Goal: Transaction & Acquisition: Download file/media

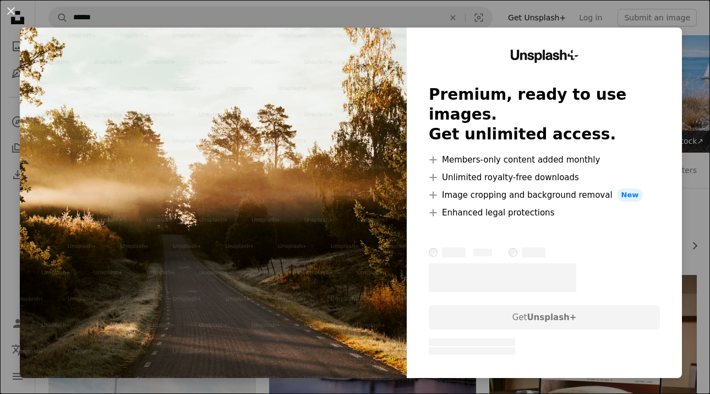
scroll to position [1674, 0]
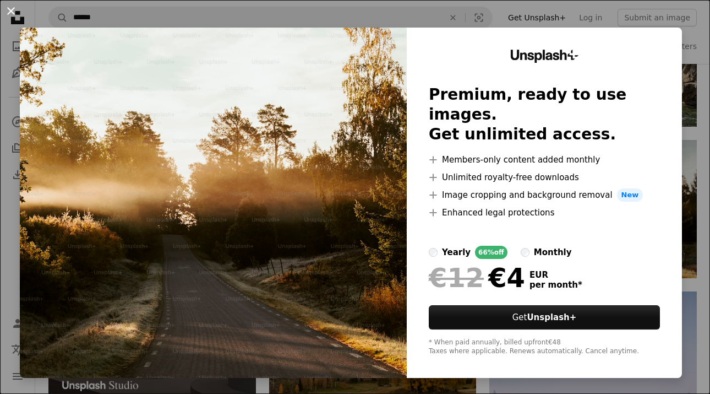
click at [12, 8] on button "An X shape" at bounding box center [10, 10] width 13 height 13
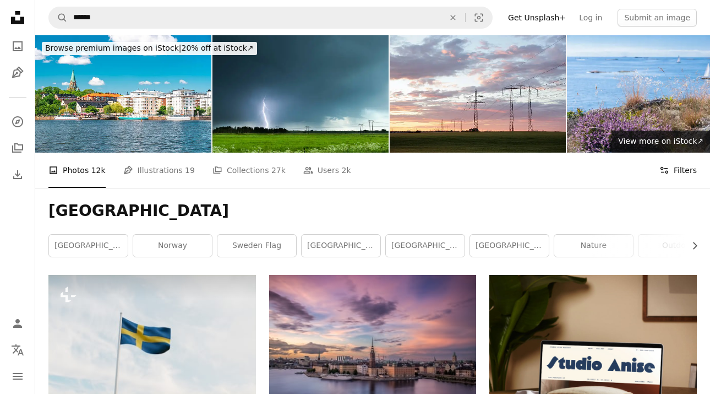
click at [673, 177] on button "Filters Filters" at bounding box center [677, 169] width 37 height 35
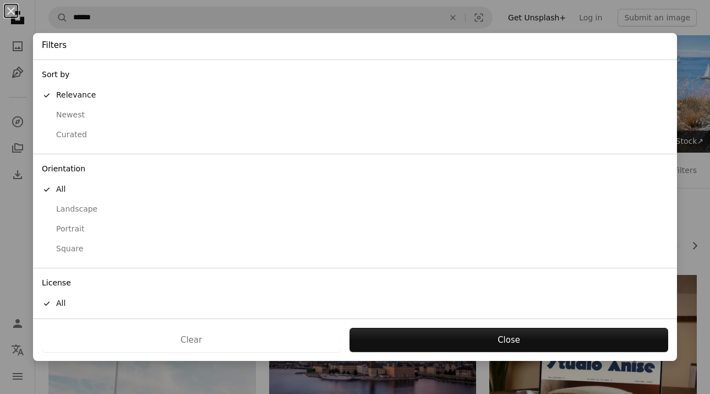
scroll to position [43, 0]
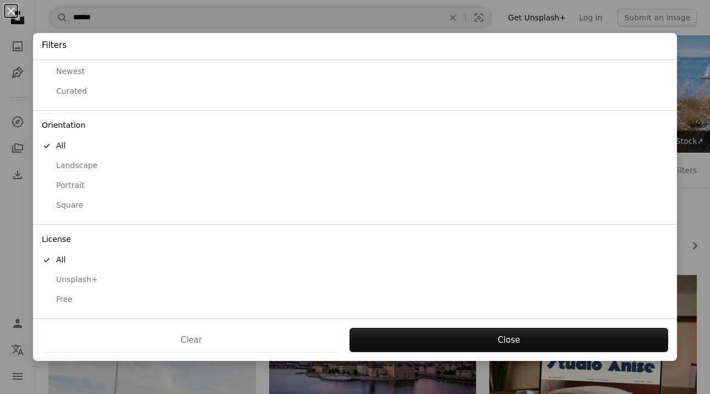
click at [63, 298] on div "Free" at bounding box center [355, 299] width 626 height 11
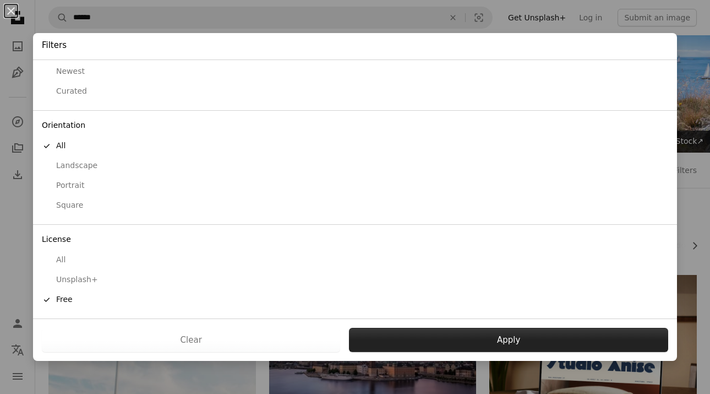
click at [494, 342] on button "Apply" at bounding box center [508, 339] width 319 height 24
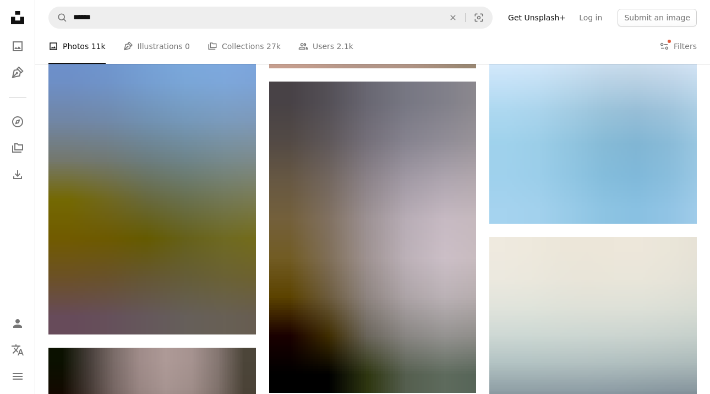
scroll to position [11067, 0]
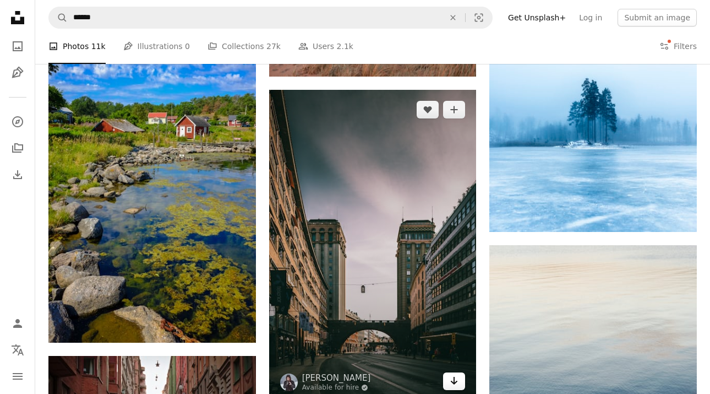
click at [452, 378] on icon "Arrow pointing down" at bounding box center [454, 380] width 9 height 13
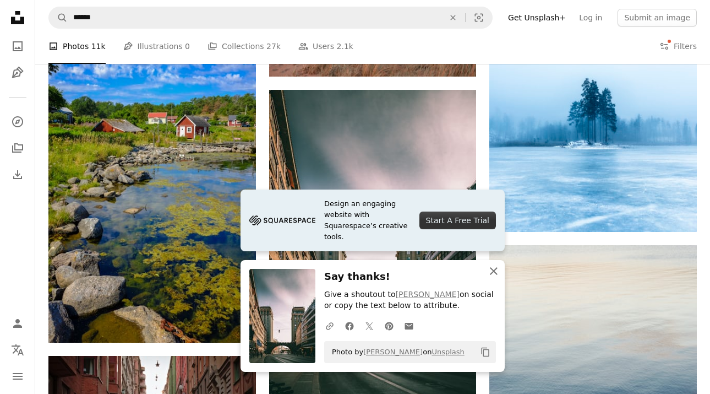
click at [493, 271] on icon "An X shape" at bounding box center [493, 270] width 13 height 13
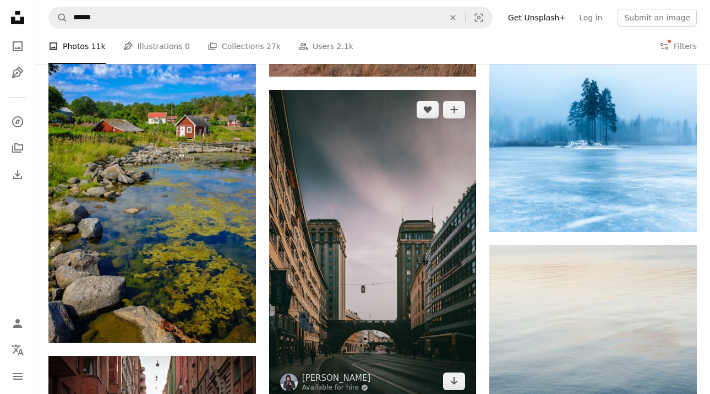
click at [374, 177] on img at bounding box center [373, 245] width 208 height 311
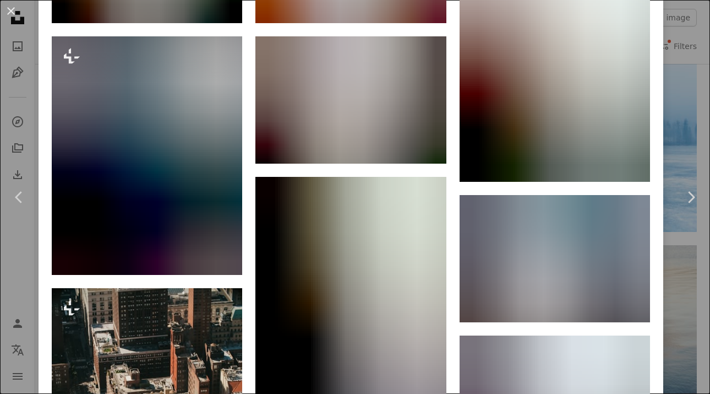
scroll to position [798, 0]
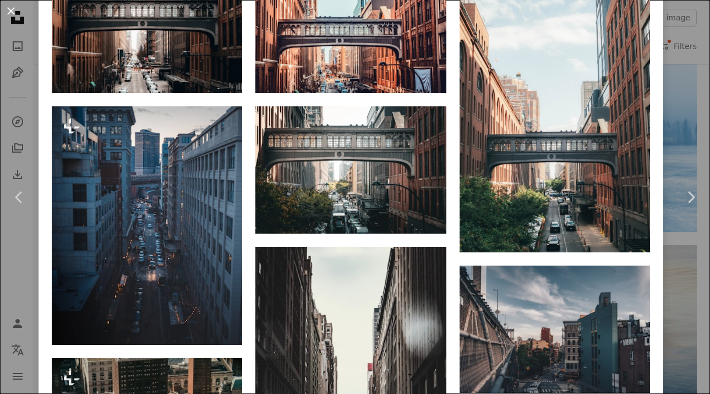
click at [7, 9] on button "An X shape" at bounding box center [10, 10] width 13 height 13
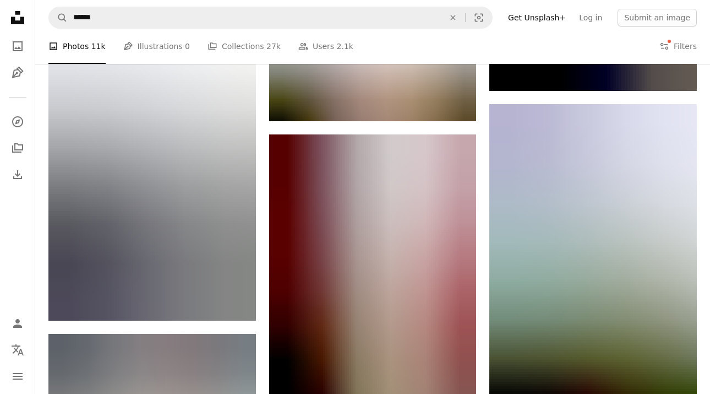
scroll to position [13950, 0]
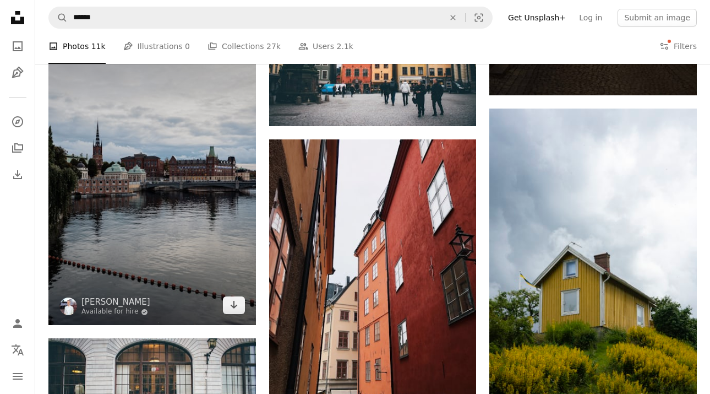
click at [122, 186] on img at bounding box center [152, 169] width 208 height 311
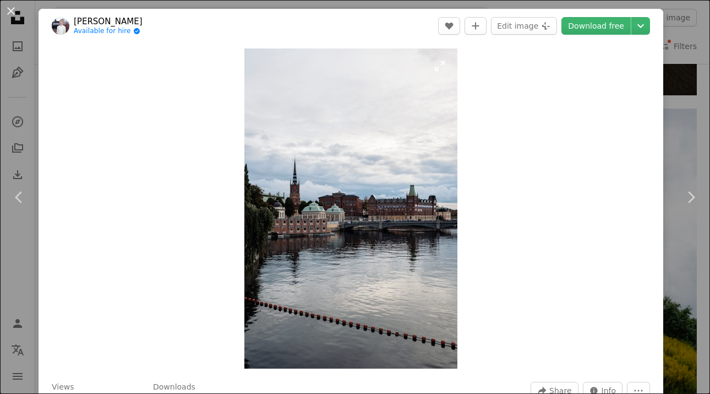
click at [330, 217] on img "Zoom in on this image" at bounding box center [350, 208] width 213 height 320
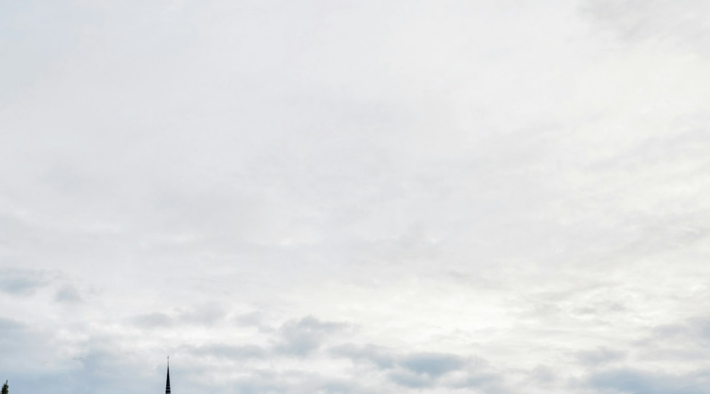
scroll to position [336, 0]
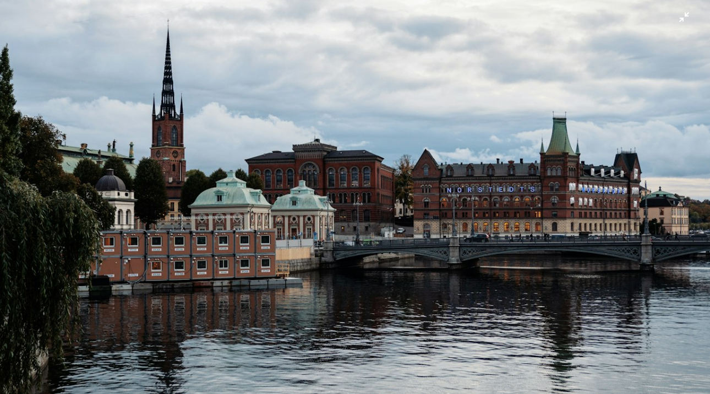
click at [316, 221] on img "Zoom out on this image" at bounding box center [354, 196] width 711 height 1067
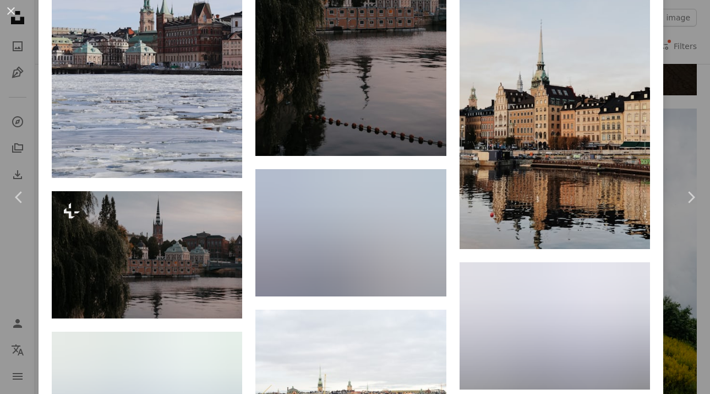
scroll to position [1147, 0]
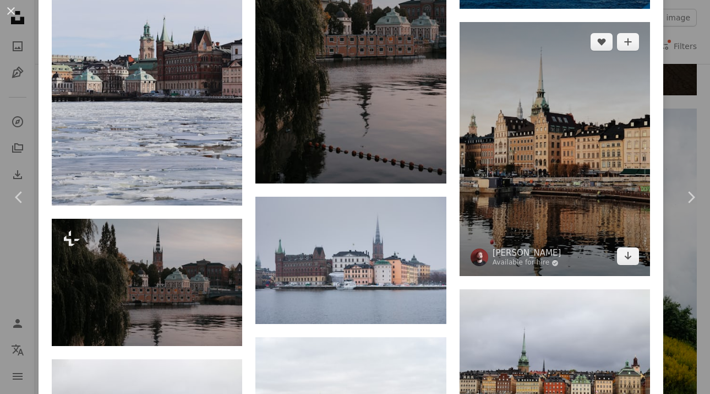
click at [548, 149] on img at bounding box center [555, 149] width 190 height 254
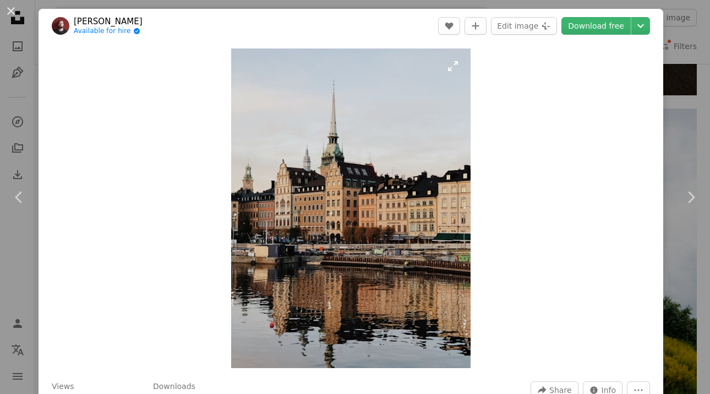
click at [346, 190] on img "Zoom in on this image" at bounding box center [350, 207] width 239 height 319
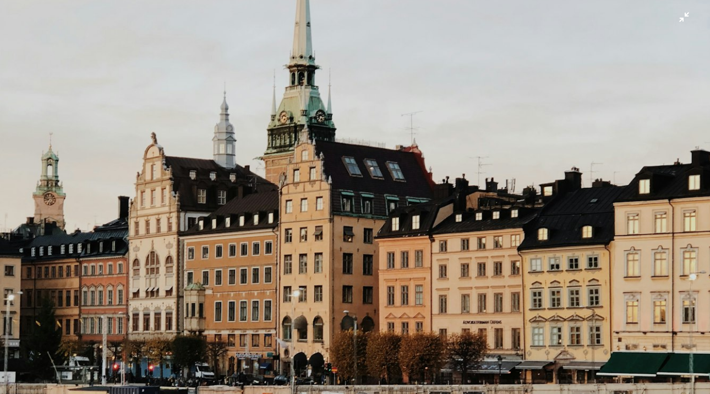
scroll to position [206, 0]
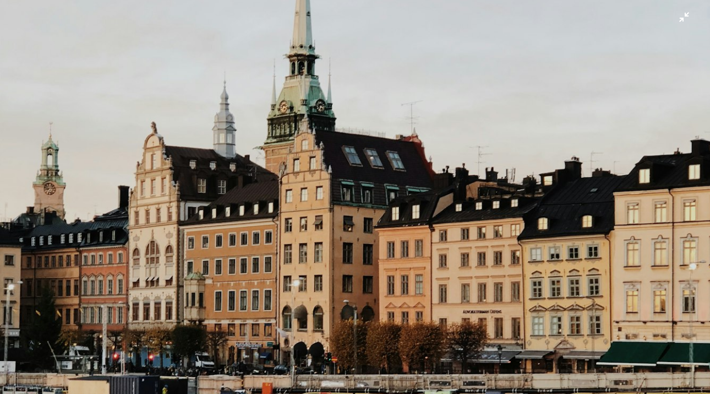
click at [345, 227] on img "Zoom out on this image" at bounding box center [354, 268] width 711 height 948
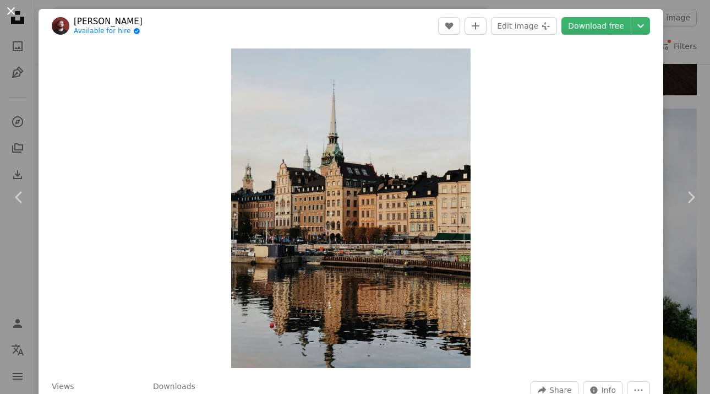
click at [13, 10] on button "An X shape" at bounding box center [10, 10] width 13 height 13
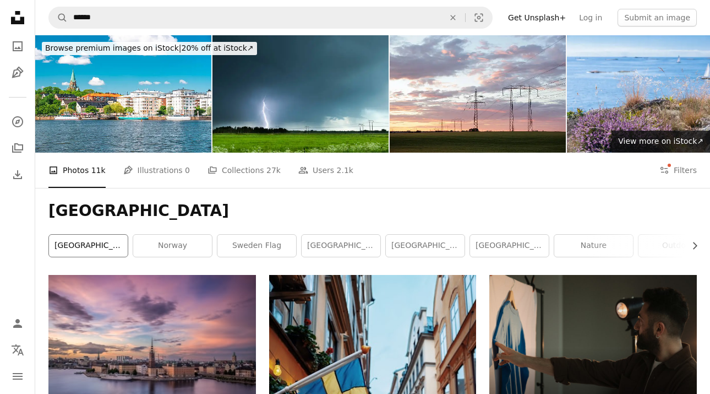
click at [98, 243] on link "[GEOGRAPHIC_DATA]" at bounding box center [88, 245] width 79 height 22
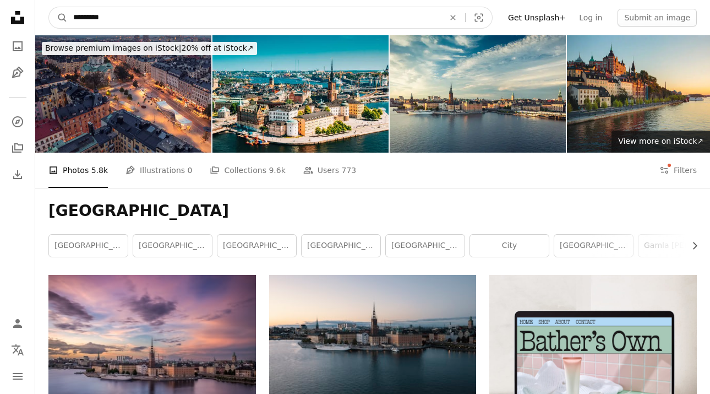
click at [142, 13] on input "*********" at bounding box center [254, 17] width 373 height 21
type input "**********"
click button "A magnifying glass" at bounding box center [58, 17] width 19 height 21
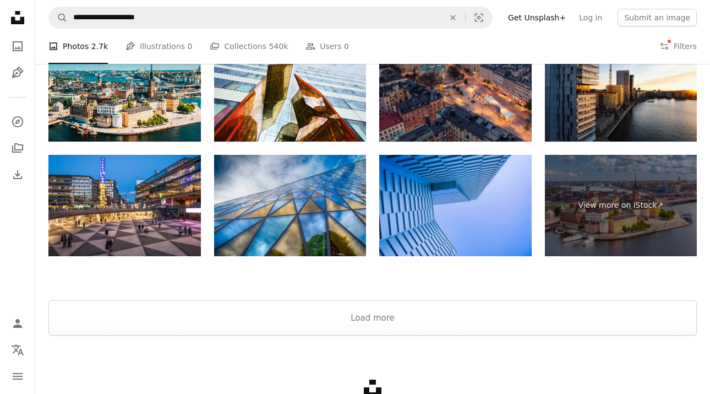
scroll to position [2396, 0]
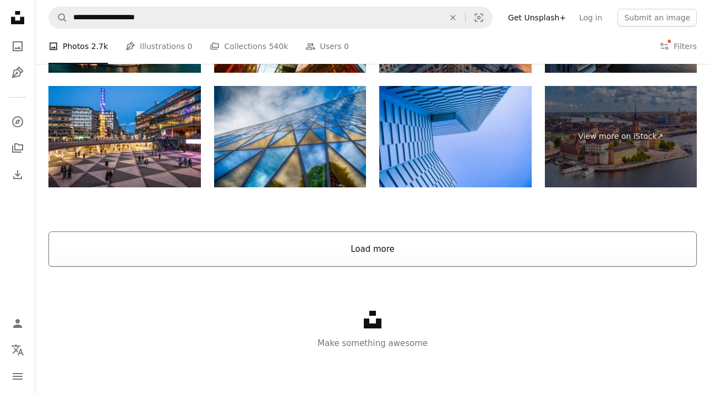
click at [239, 247] on button "Load more" at bounding box center [372, 248] width 648 height 35
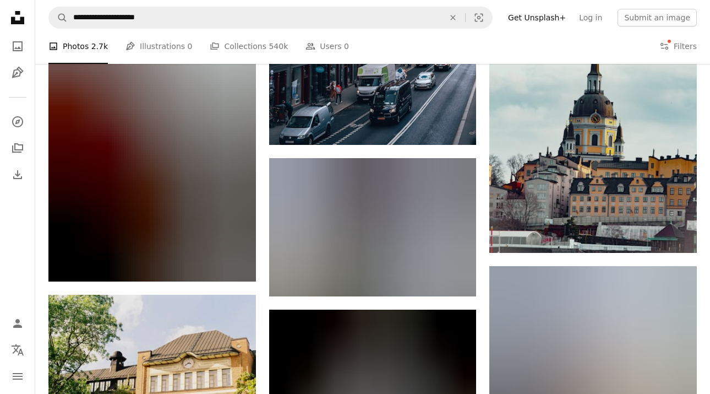
scroll to position [3760, 0]
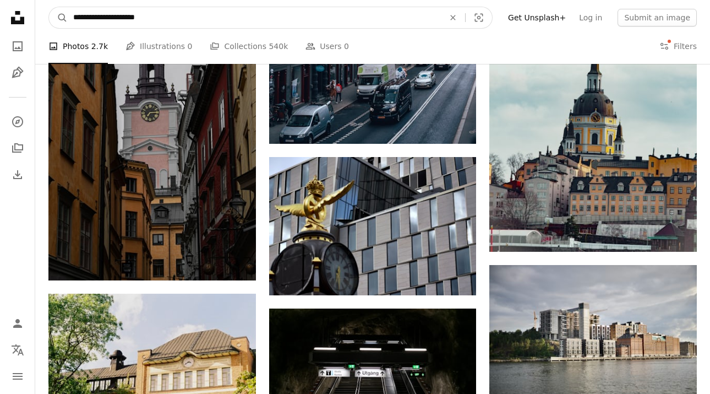
click at [166, 12] on input "**********" at bounding box center [254, 17] width 373 height 21
type input "**********"
click button "A magnifying glass" at bounding box center [58, 17] width 19 height 21
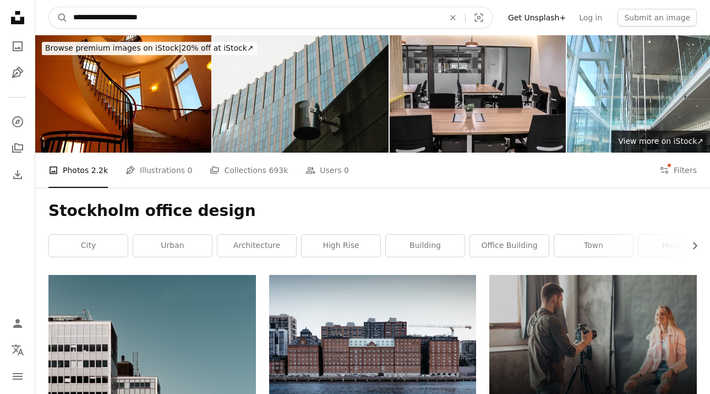
click at [109, 18] on input "**********" at bounding box center [254, 17] width 373 height 21
type input "**********"
click button "A magnifying glass" at bounding box center [58, 17] width 19 height 21
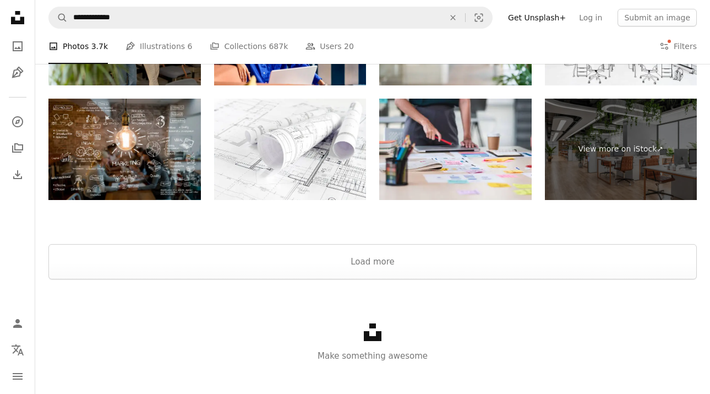
scroll to position [1722, 0]
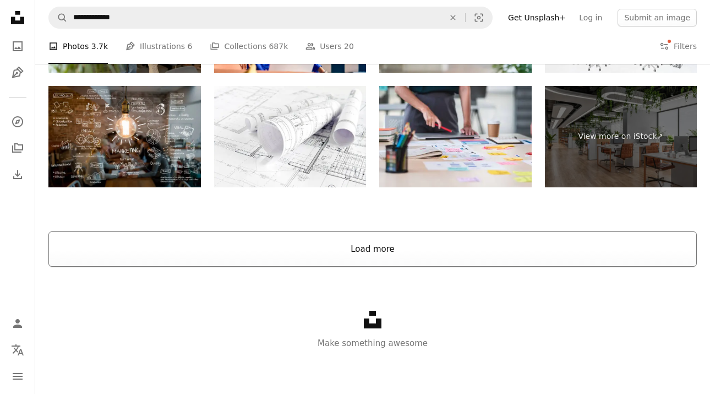
click at [237, 252] on button "Load more" at bounding box center [372, 248] width 648 height 35
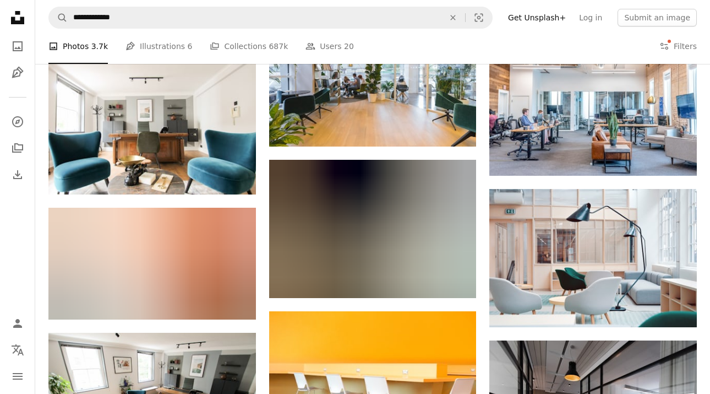
scroll to position [0, 0]
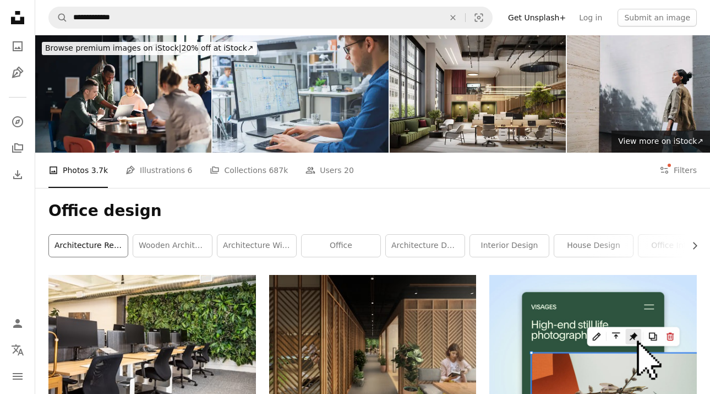
click at [83, 247] on link "architecture rendering" at bounding box center [88, 245] width 79 height 22
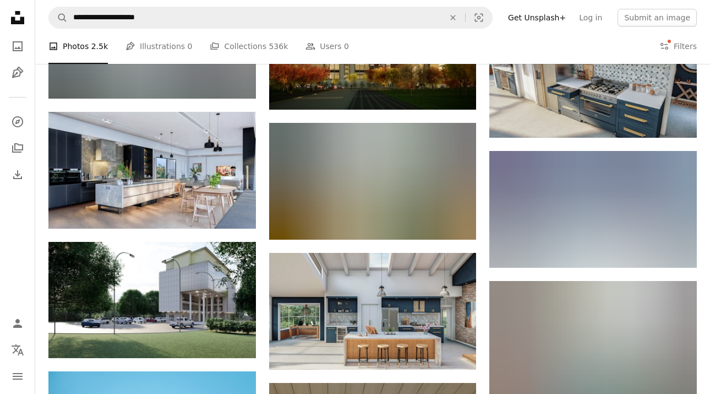
scroll to position [559, 0]
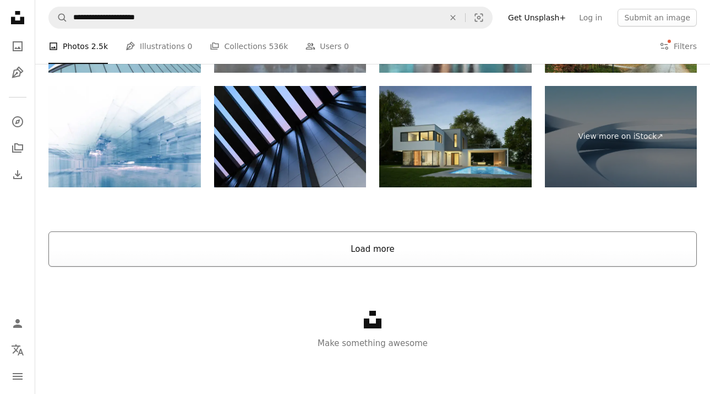
click at [264, 254] on button "Load more" at bounding box center [372, 248] width 648 height 35
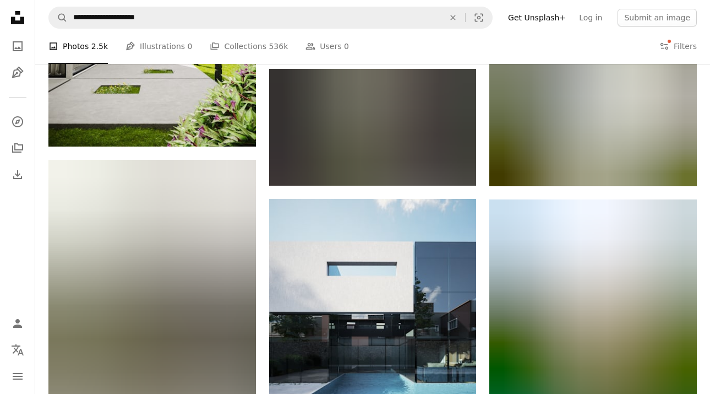
scroll to position [5226, 0]
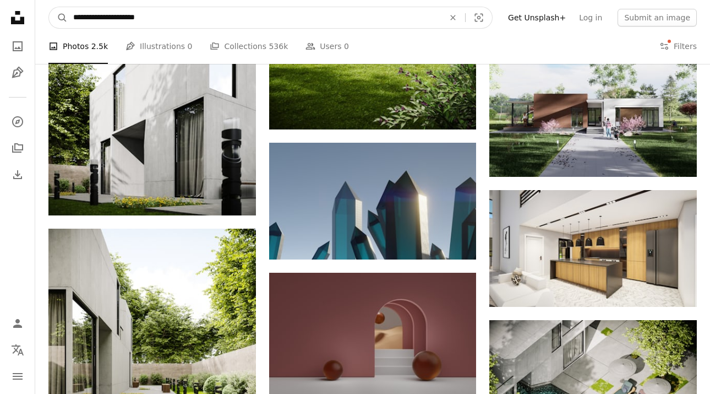
drag, startPoint x: 168, startPoint y: 15, endPoint x: 15, endPoint y: 23, distance: 153.2
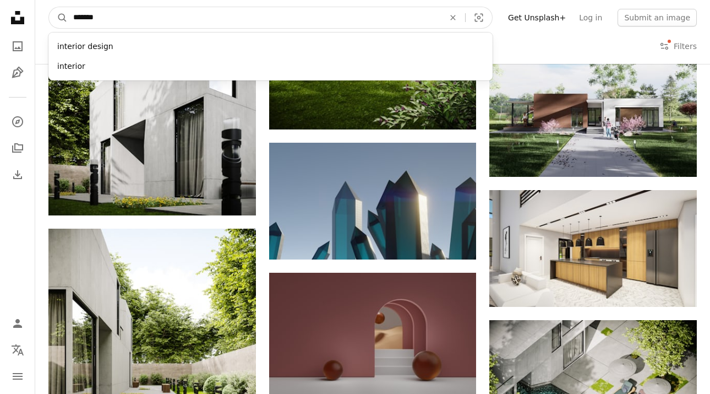
type input "********"
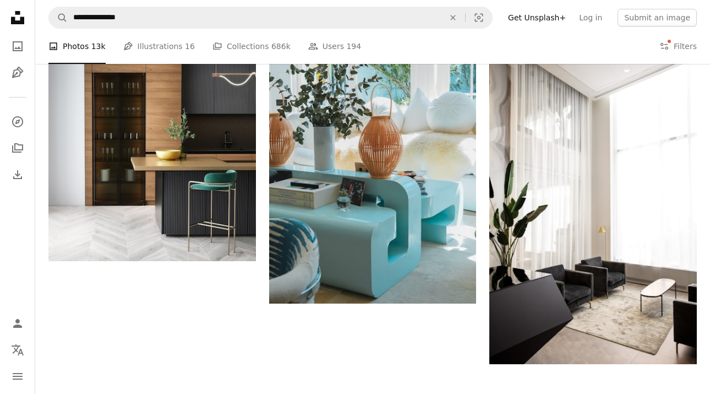
scroll to position [1819, 0]
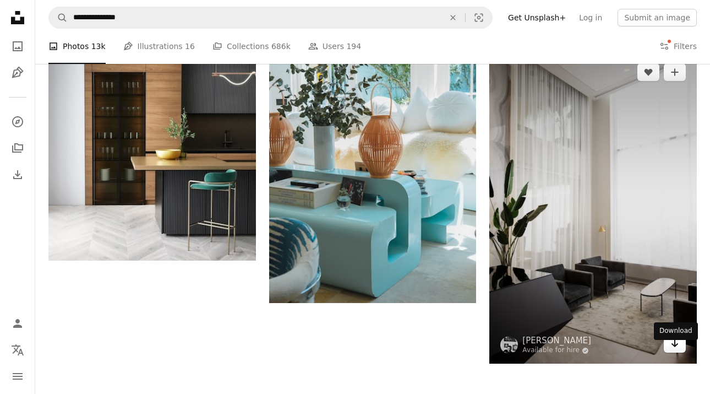
click at [674, 347] on icon "Download" at bounding box center [675, 343] width 7 height 8
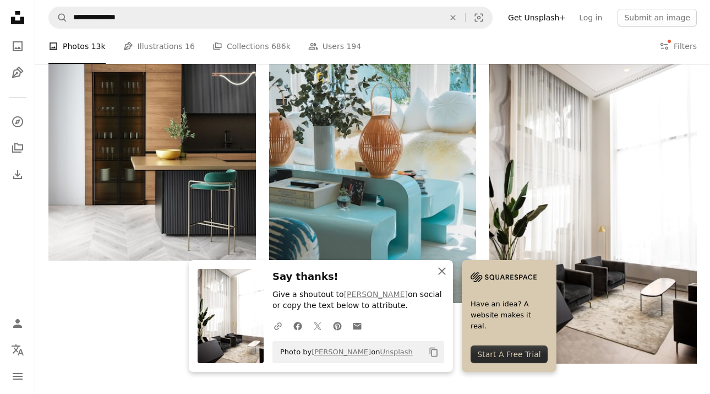
click at [439, 269] on icon "An X shape" at bounding box center [441, 270] width 13 height 13
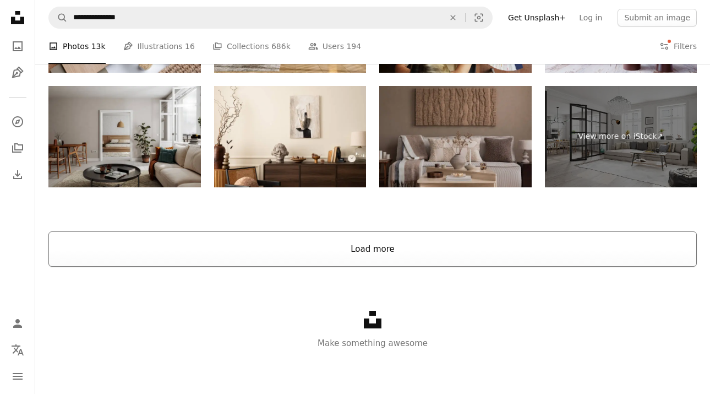
click at [285, 242] on button "Load more" at bounding box center [372, 248] width 648 height 35
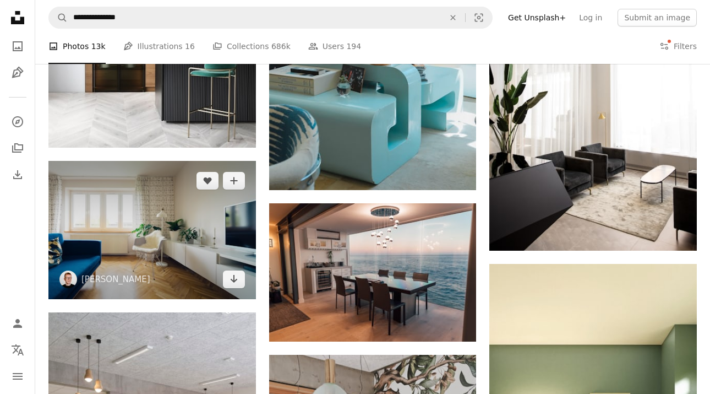
scroll to position [1927, 0]
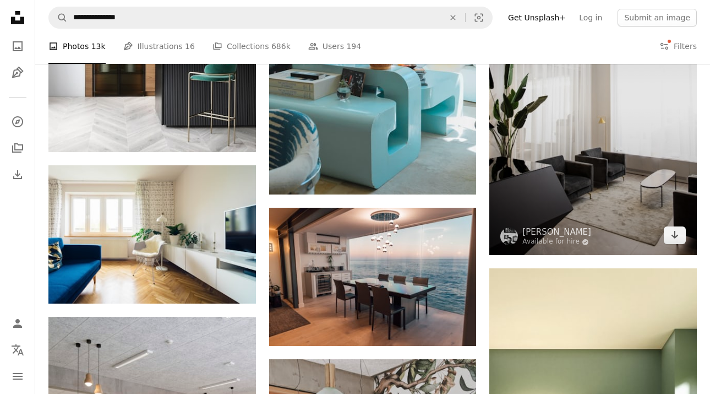
click at [543, 130] on img at bounding box center [593, 99] width 208 height 311
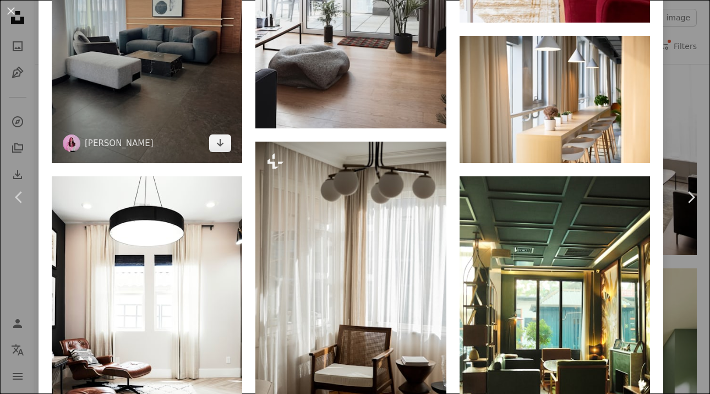
scroll to position [3420, 0]
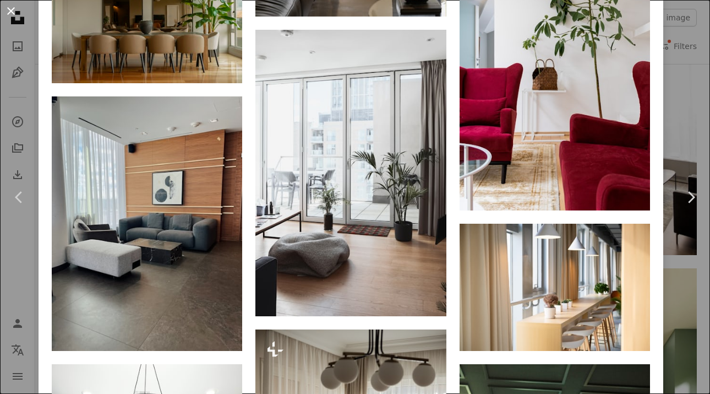
click at [10, 9] on button "An X shape" at bounding box center [10, 10] width 13 height 13
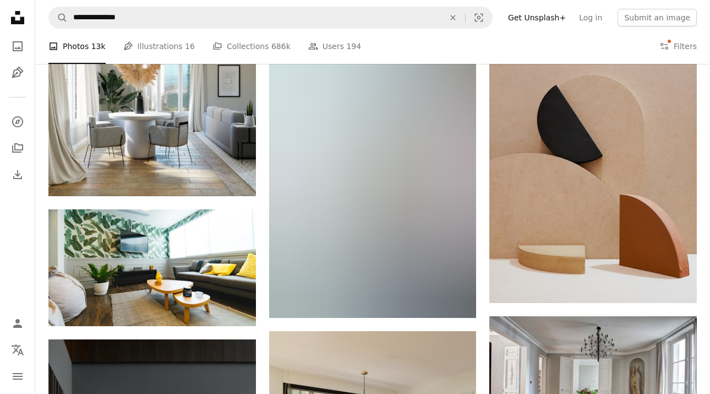
scroll to position [6521, 0]
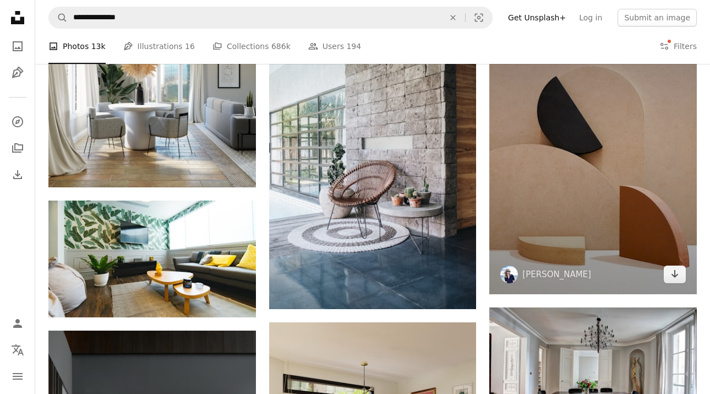
click at [604, 190] on img at bounding box center [593, 142] width 208 height 303
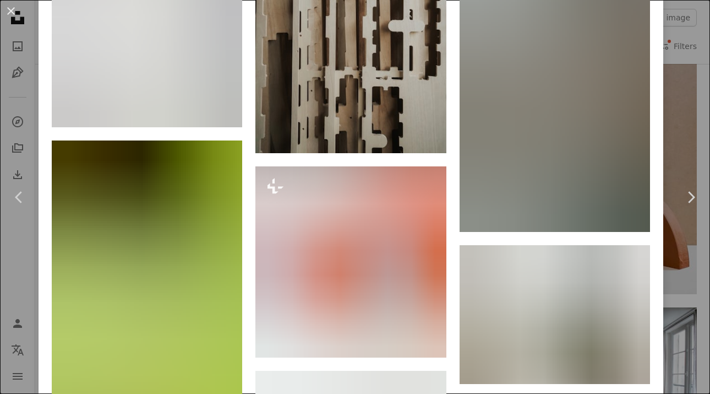
scroll to position [11574, 0]
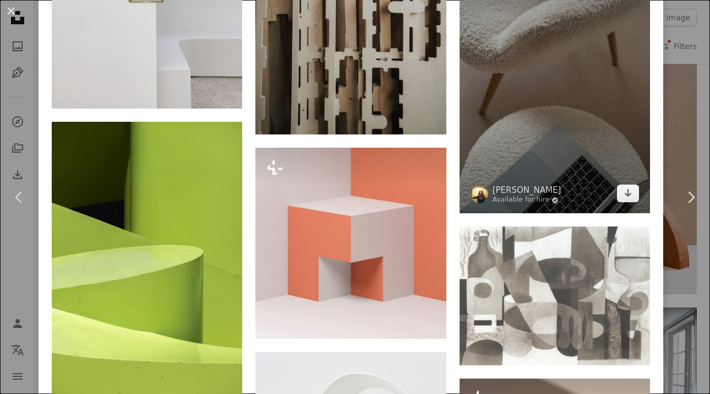
click at [567, 214] on img at bounding box center [555, 70] width 190 height 286
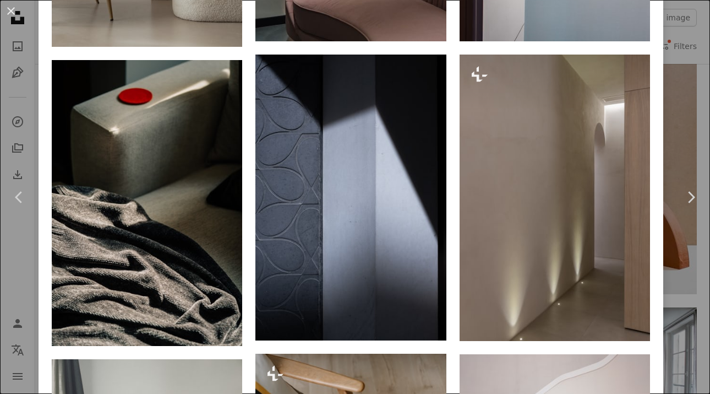
scroll to position [16579, 0]
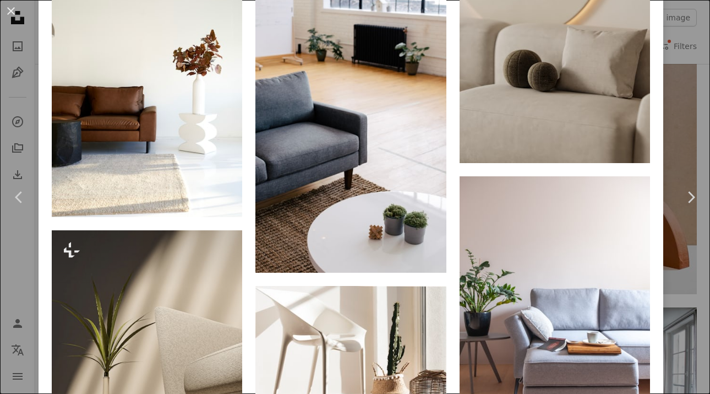
scroll to position [2498, 0]
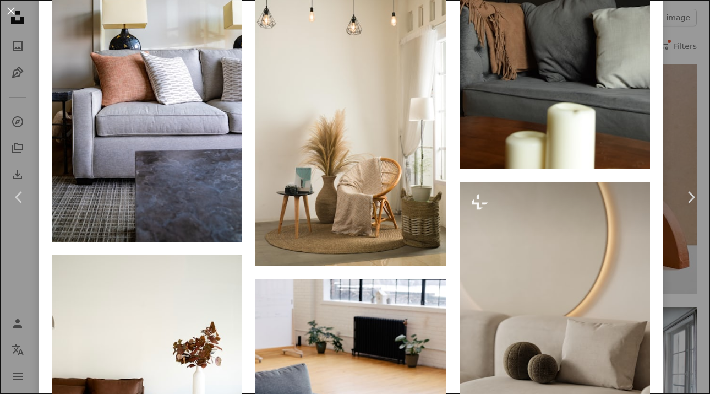
click at [7, 9] on button "An X shape" at bounding box center [10, 10] width 13 height 13
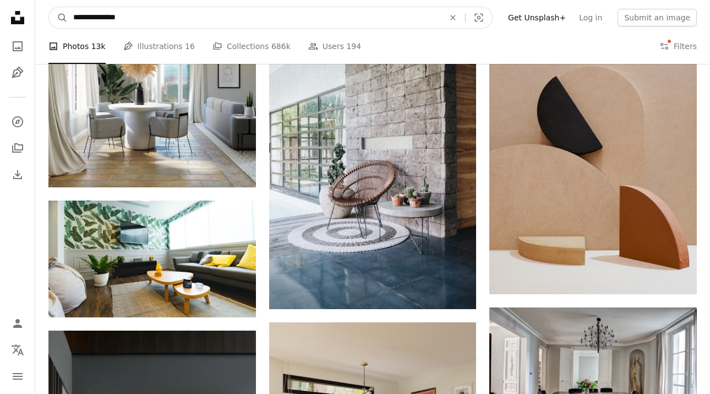
click at [157, 16] on input "**********" at bounding box center [254, 17] width 373 height 21
type input "**********"
click button "A magnifying glass" at bounding box center [58, 17] width 19 height 21
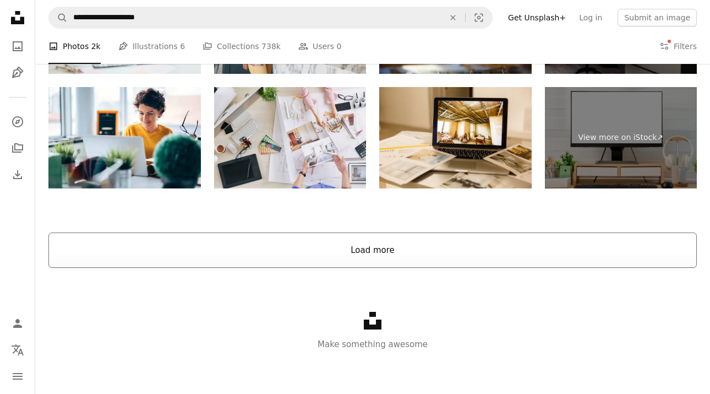
click at [189, 245] on button "Load more" at bounding box center [372, 249] width 648 height 35
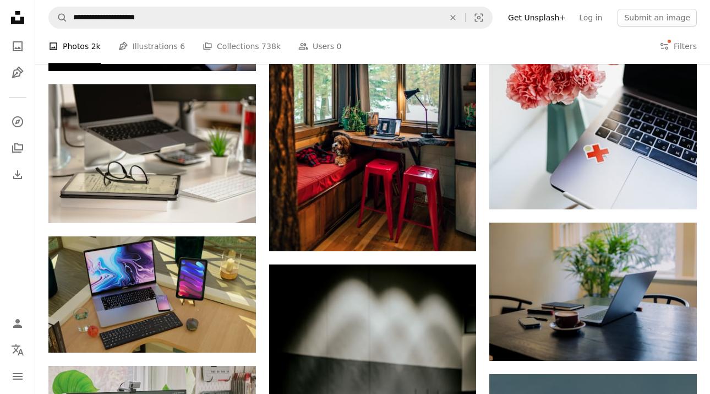
scroll to position [6401, 0]
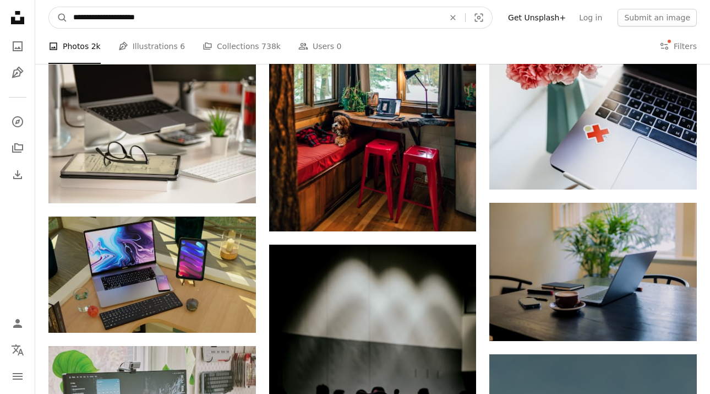
drag, startPoint x: 125, startPoint y: 18, endPoint x: 249, endPoint y: 1, distance: 124.4
click at [248, 2] on nav "**********" at bounding box center [372, 17] width 675 height 35
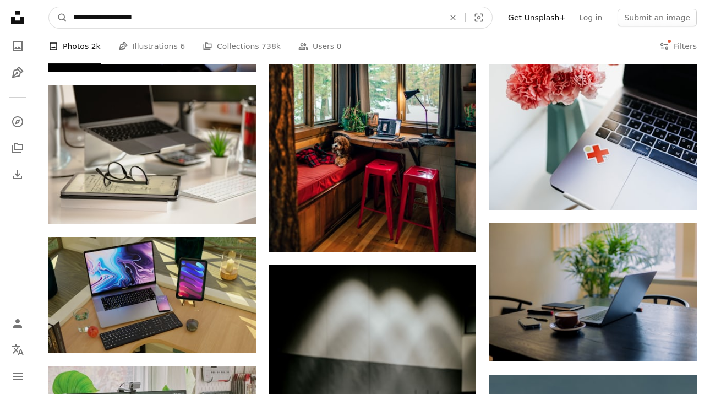
type input "**********"
click button "A magnifying glass" at bounding box center [58, 17] width 19 height 21
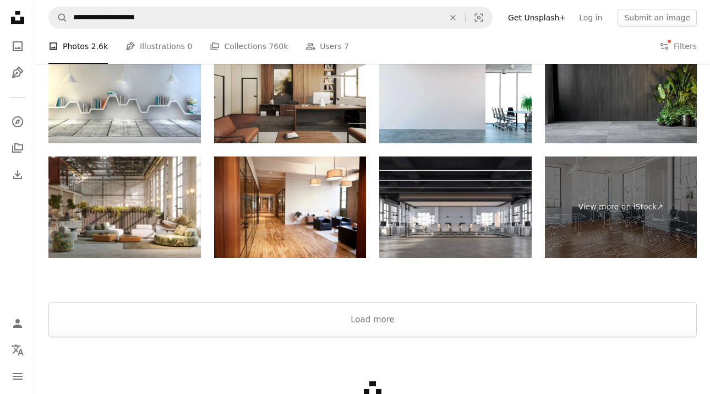
scroll to position [1728, 0]
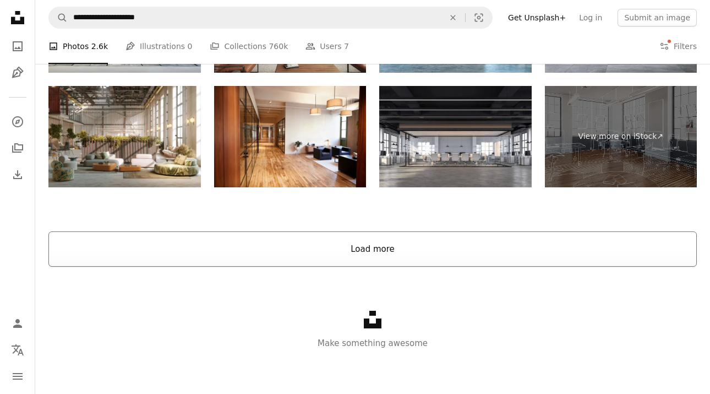
click at [310, 245] on button "Load more" at bounding box center [372, 248] width 648 height 35
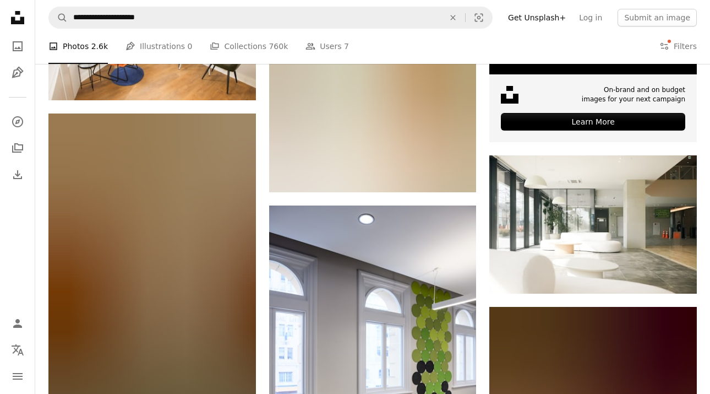
scroll to position [3488, 0]
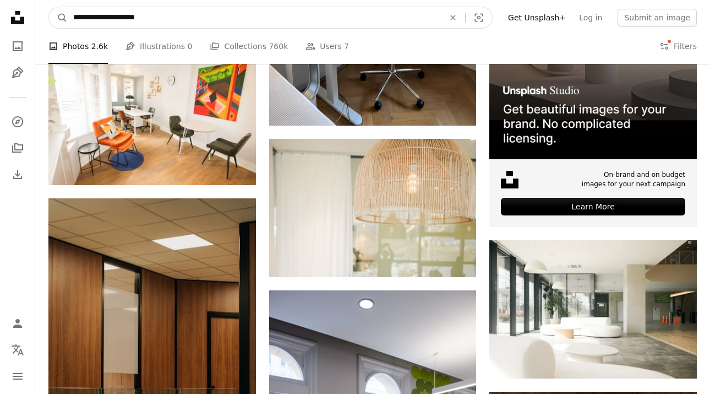
click at [154, 13] on input "**********" at bounding box center [254, 17] width 373 height 21
type input "**********"
click button "A magnifying glass" at bounding box center [58, 17] width 19 height 21
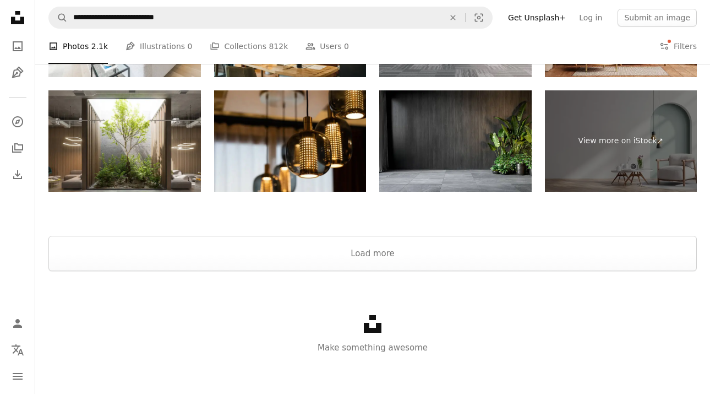
scroll to position [2115, 0]
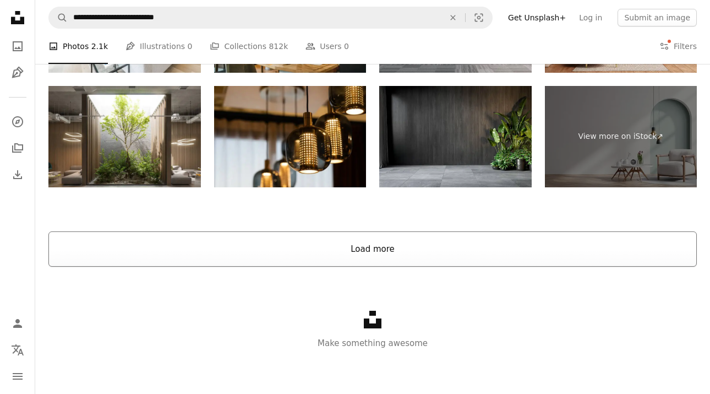
click at [263, 243] on button "Load more" at bounding box center [372, 248] width 648 height 35
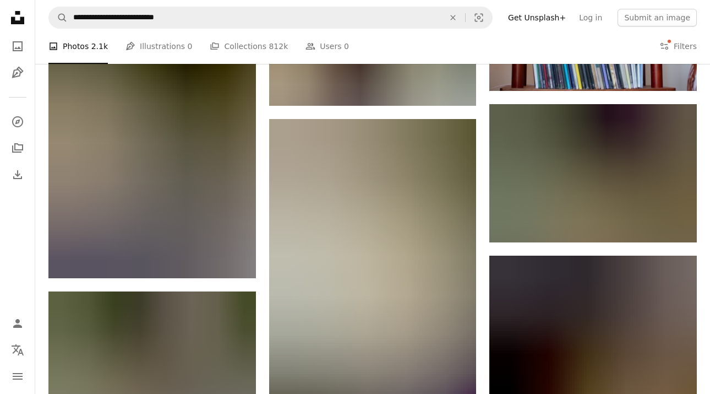
scroll to position [0, 0]
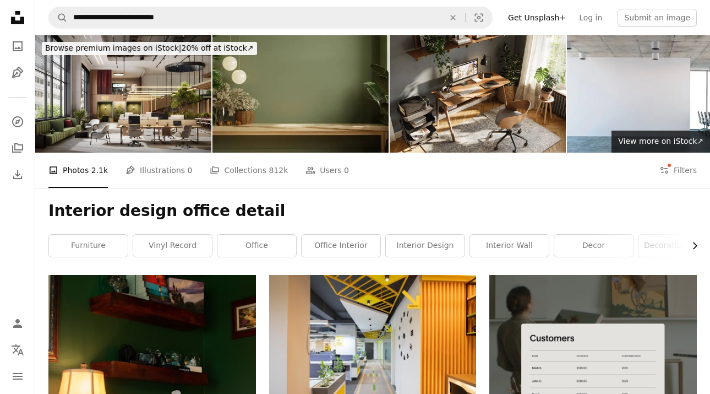
click at [694, 247] on icon "Chevron right" at bounding box center [694, 245] width 11 height 11
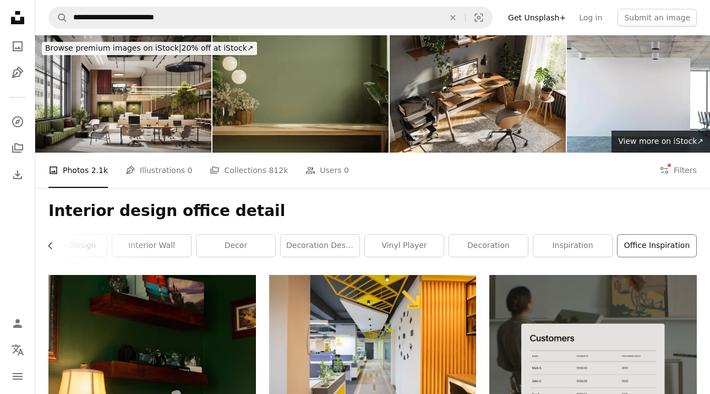
click at [650, 244] on link "office inspiration" at bounding box center [657, 245] width 79 height 22
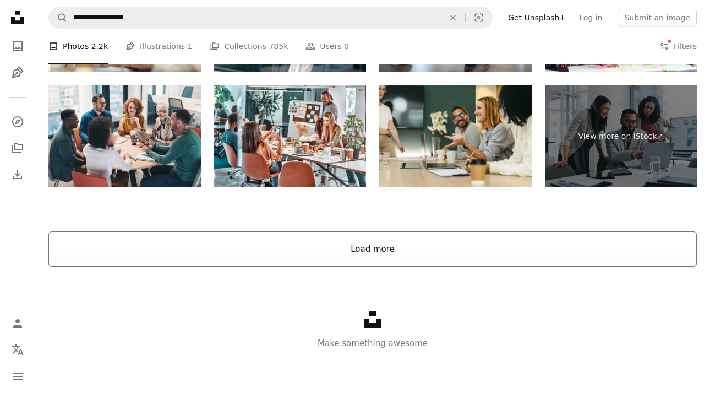
click at [307, 252] on button "Load more" at bounding box center [372, 248] width 648 height 35
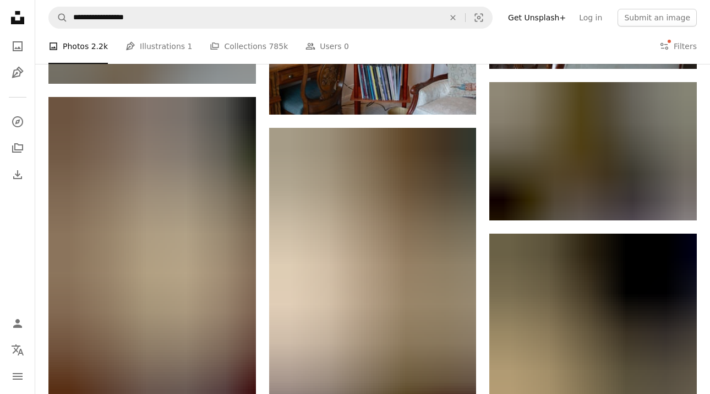
scroll to position [1438, 0]
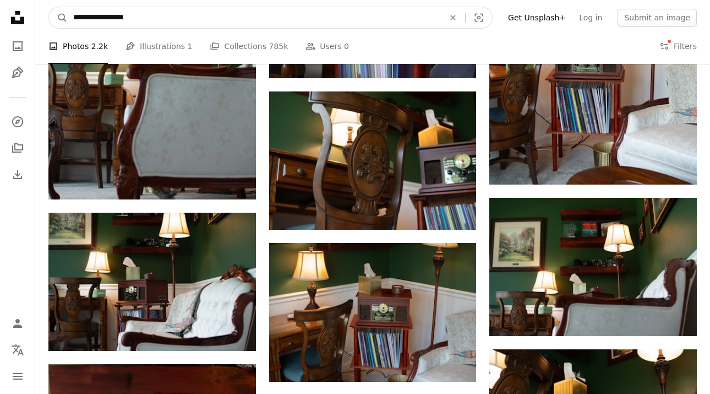
drag, startPoint x: 144, startPoint y: 17, endPoint x: -5, endPoint y: 31, distance: 149.2
type input "**********"
click button "A magnifying glass" at bounding box center [58, 17] width 19 height 21
